Goal: Check status: Check status

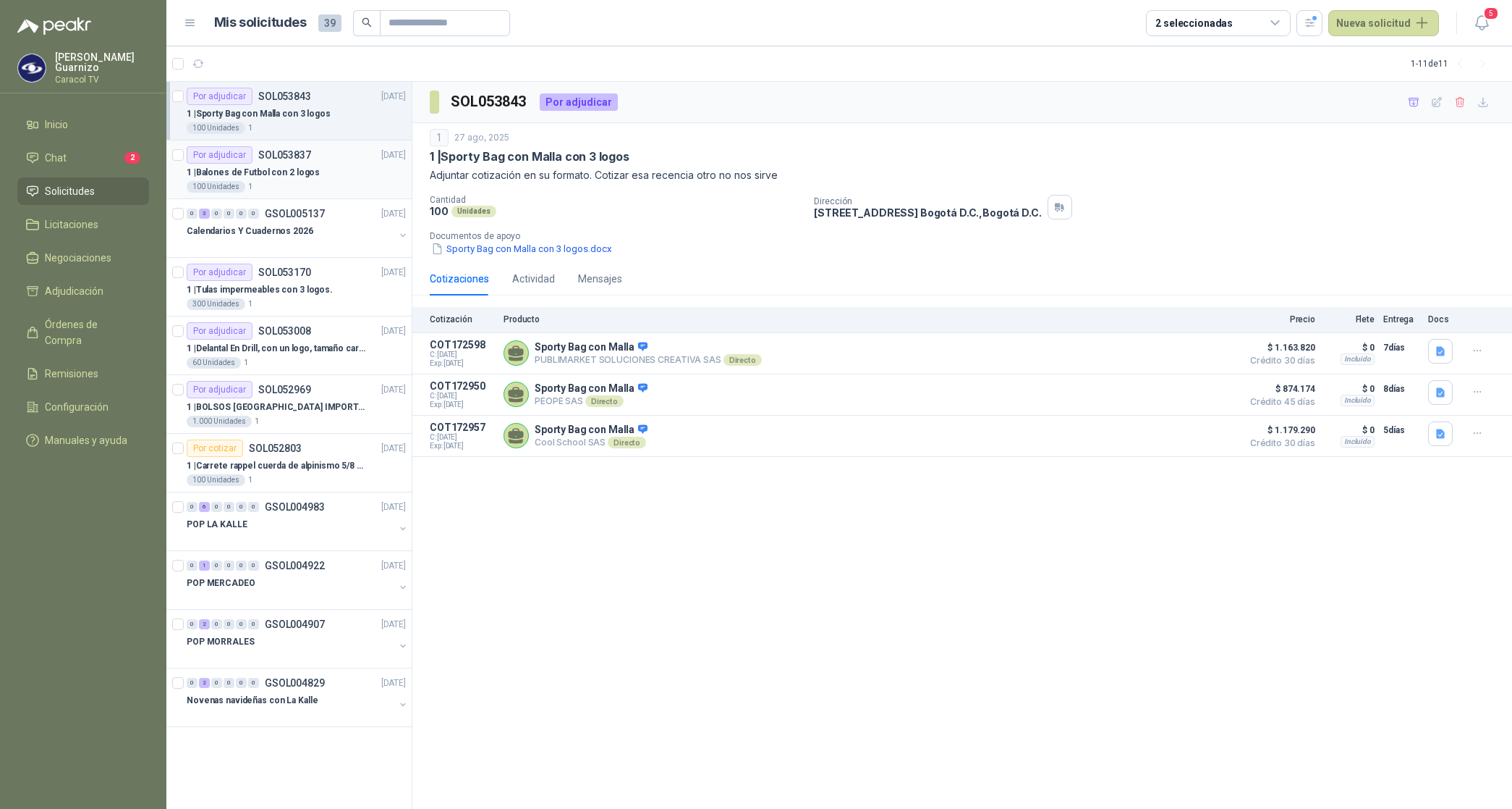
click at [283, 176] on p "1 | Balones de Futbol con 2 logos" at bounding box center [253, 172] width 133 height 14
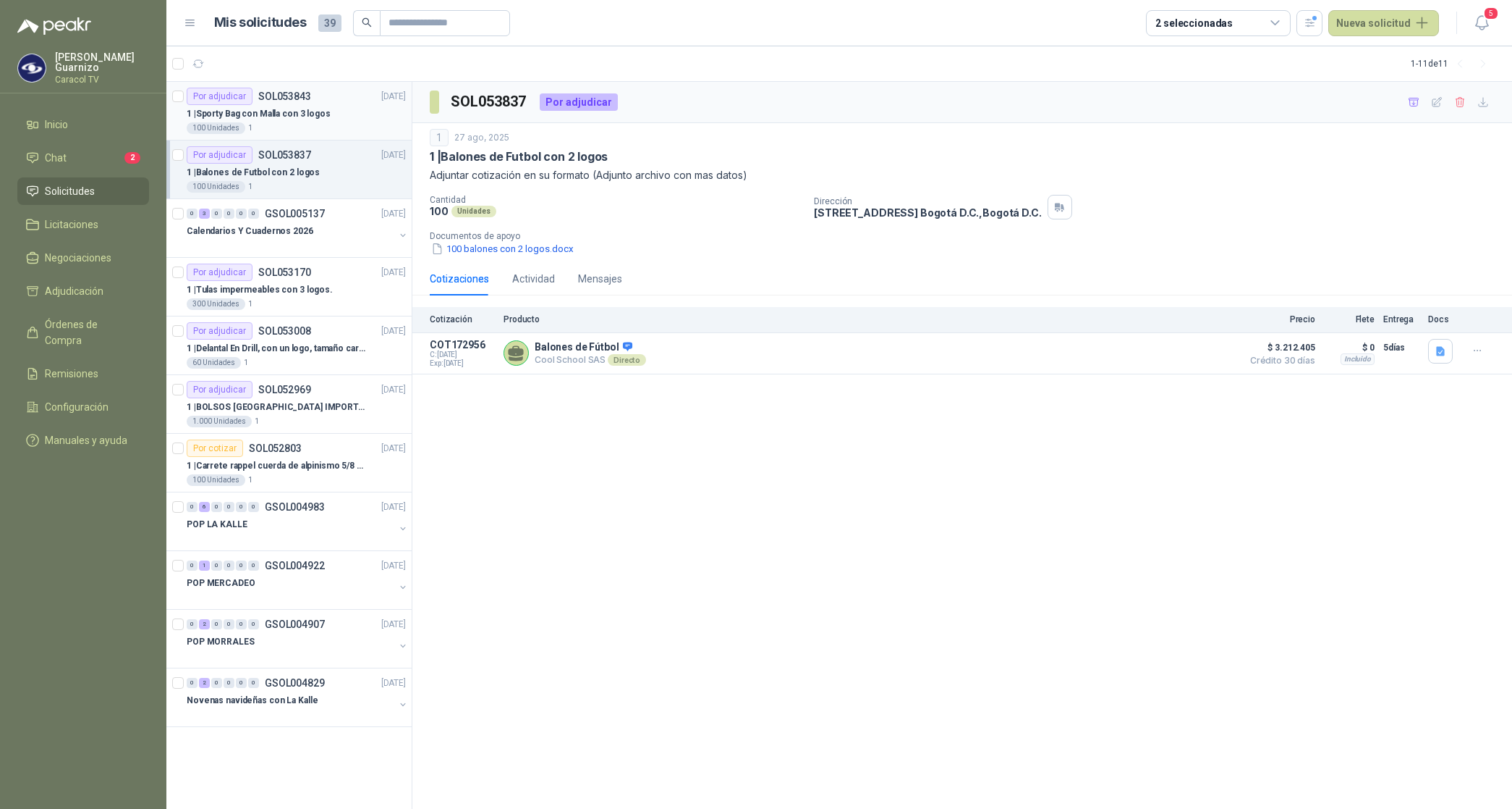
click at [294, 110] on p "1 | Sporty Bag con Malla con 3 logos" at bounding box center [258, 114] width 144 height 14
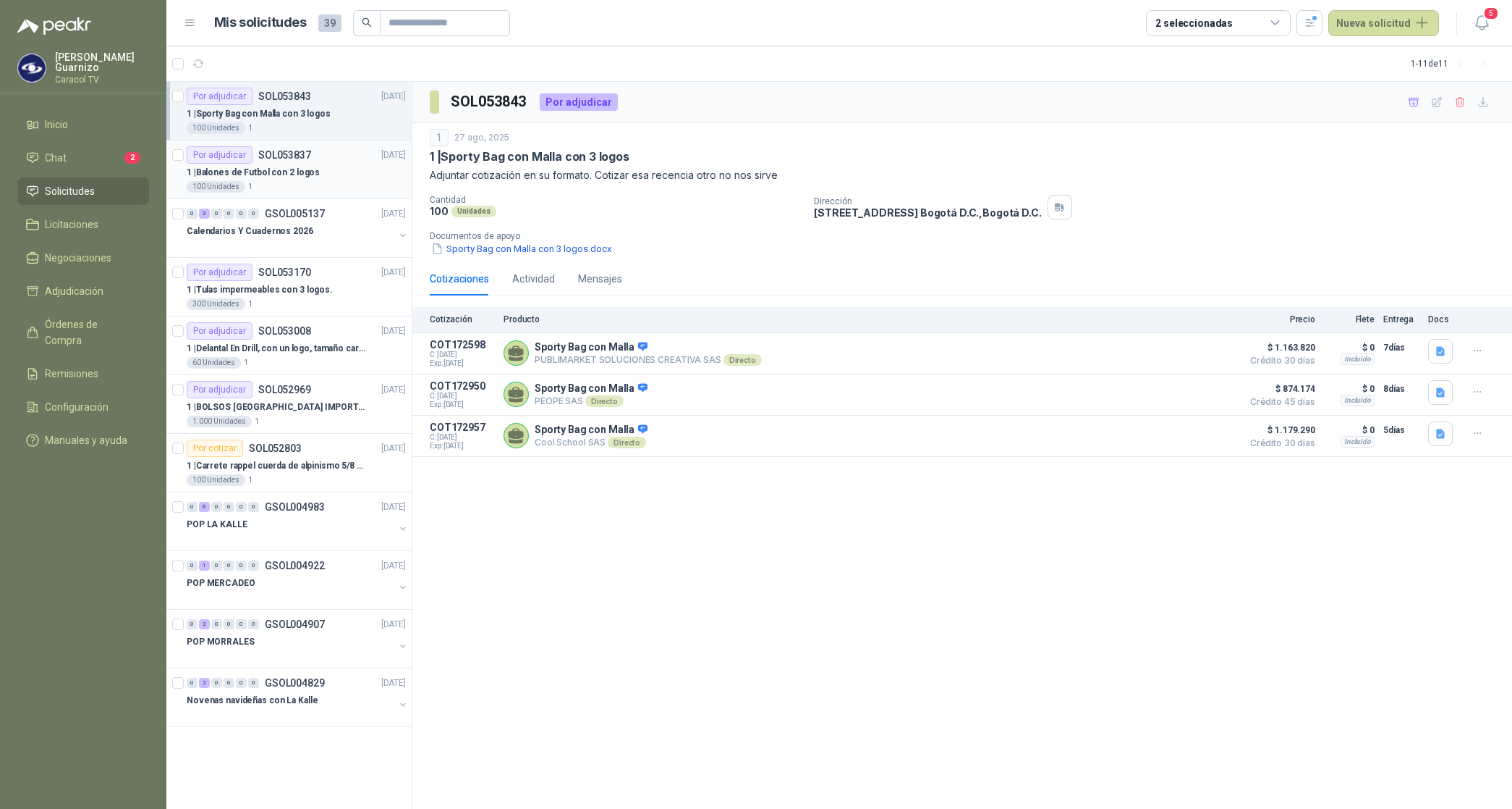
click at [283, 174] on p "1 | Balones de Futbol con 2 logos" at bounding box center [253, 172] width 133 height 14
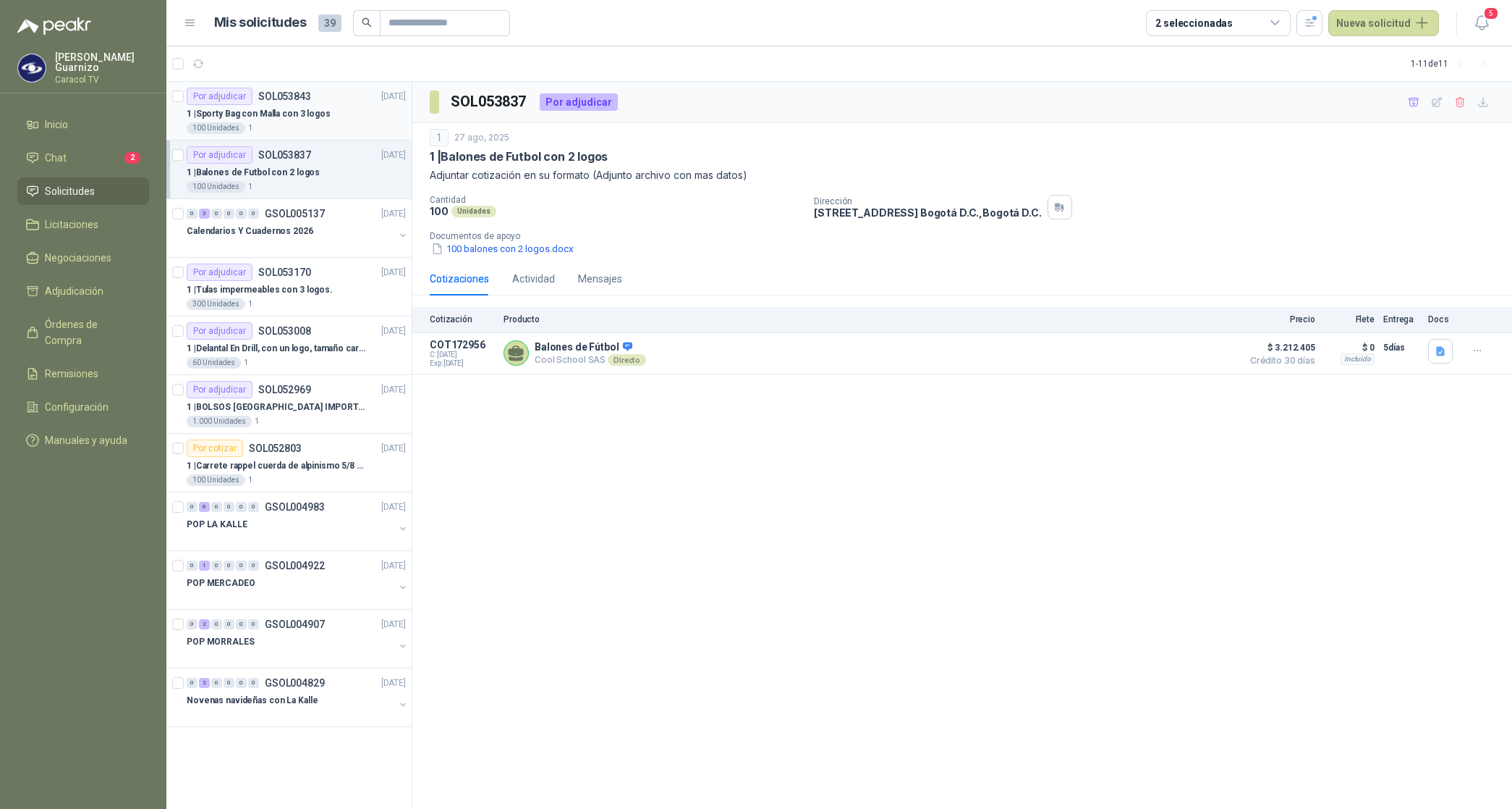
click at [289, 118] on p "1 | Sporty Bag con Malla con 3 logos" at bounding box center [258, 114] width 144 height 14
